Goal: Find specific page/section: Find specific page/section

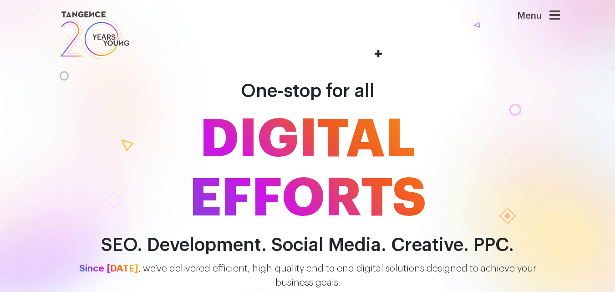
click at [550, 21] on div "Menu" at bounding box center [523, 20] width 73 height 22
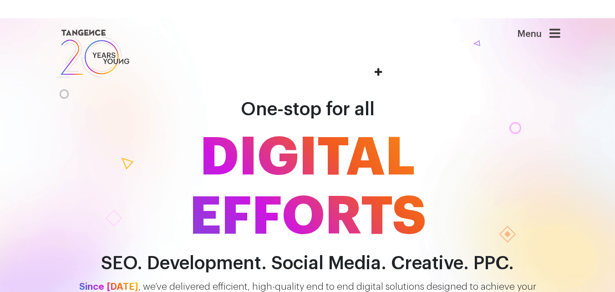
click at [553, 19] on header "Menu" at bounding box center [307, 53] width 615 height 71
click at [559, 29] on icon at bounding box center [554, 33] width 11 height 13
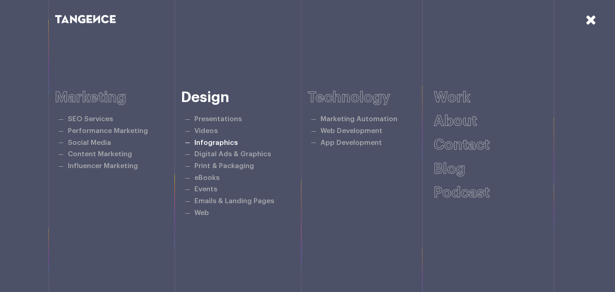
scroll to position [17, 0]
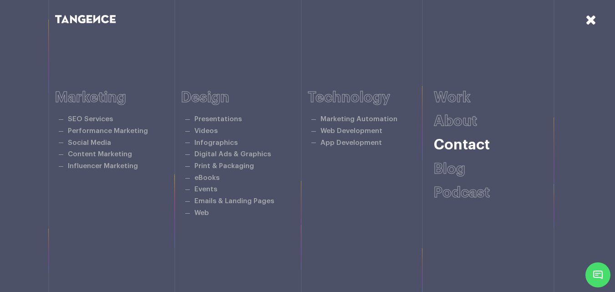
click at [464, 142] on link "Contact" at bounding box center [462, 144] width 56 height 15
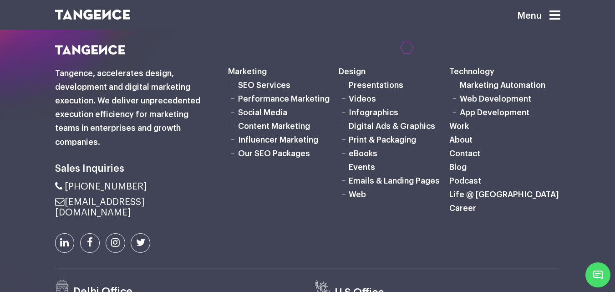
scroll to position [683, 0]
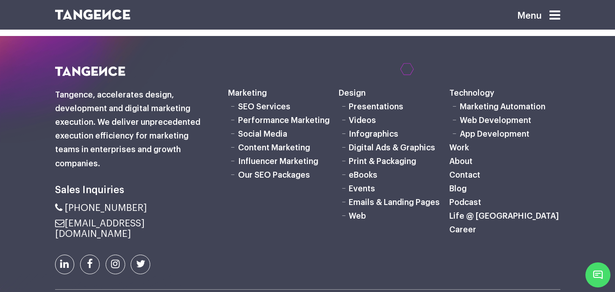
click at [463, 227] on link "Career" at bounding box center [462, 229] width 27 height 8
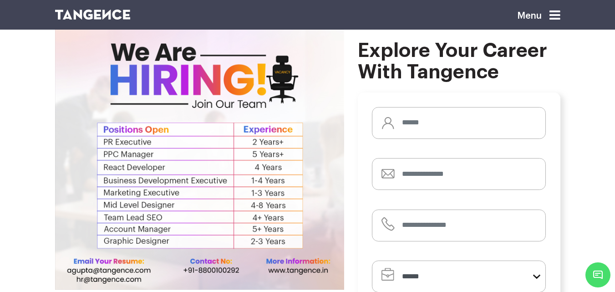
scroll to position [35, 0]
